Goal: Task Accomplishment & Management: Manage account settings

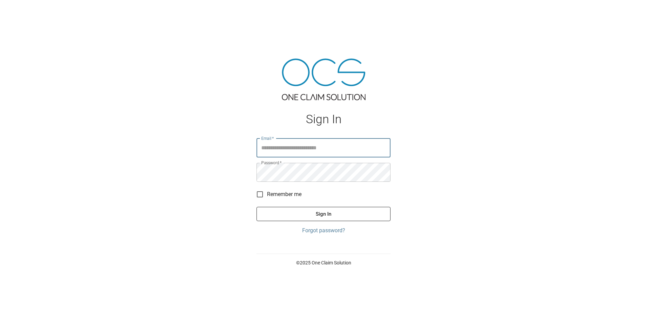
type input "**********"
click at [342, 214] on button "Sign In" at bounding box center [324, 214] width 134 height 14
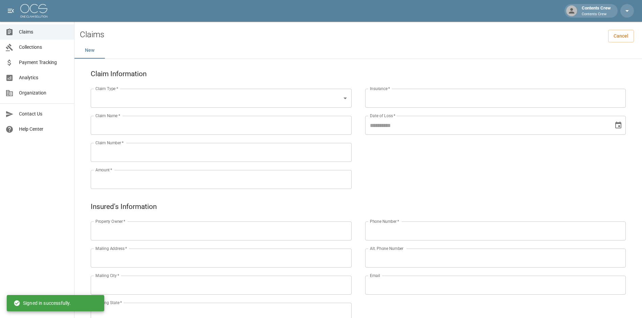
click at [31, 35] on span "Claims" at bounding box center [44, 31] width 50 height 7
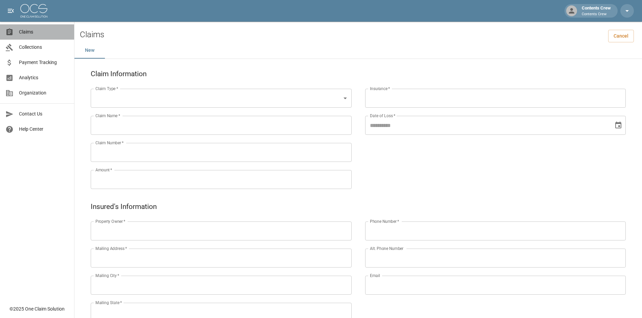
click at [27, 34] on span "Claims" at bounding box center [44, 31] width 50 height 7
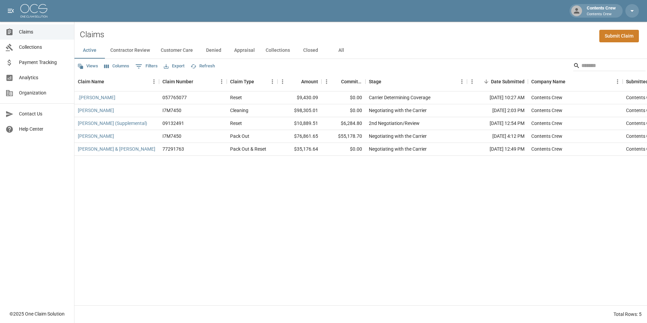
click at [134, 49] on button "Contractor Review" at bounding box center [130, 50] width 50 height 16
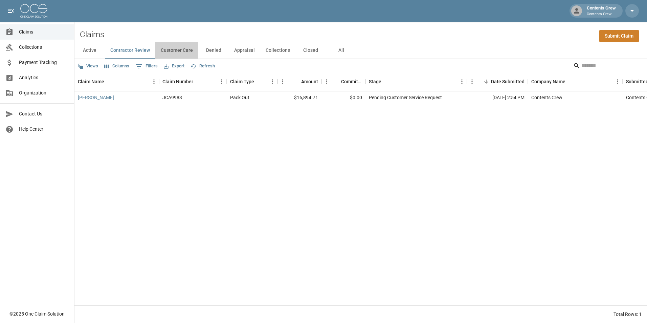
click at [172, 50] on button "Customer Care" at bounding box center [176, 50] width 43 height 16
click at [309, 52] on button "Closed" at bounding box center [311, 50] width 30 height 16
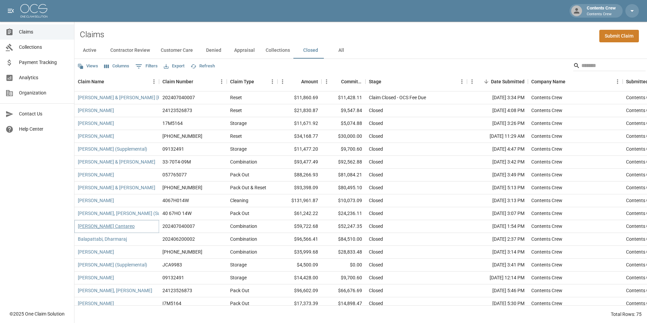
click at [113, 225] on link "Mejia , Rusi Cantareo" at bounding box center [106, 226] width 57 height 7
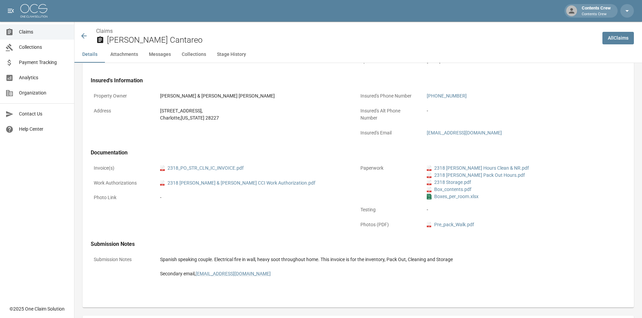
scroll to position [203, 0]
